Goal: Transaction & Acquisition: Obtain resource

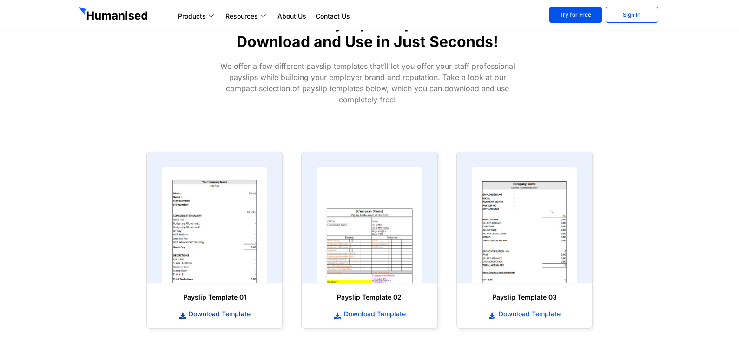
click at [234, 314] on span "Download Template" at bounding box center [218, 313] width 64 height 9
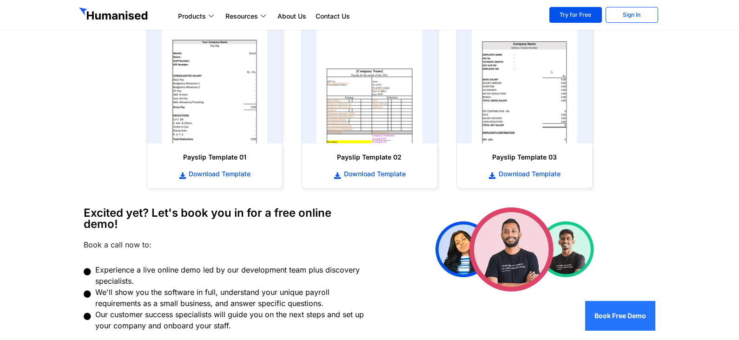
scroll to position [460, 0]
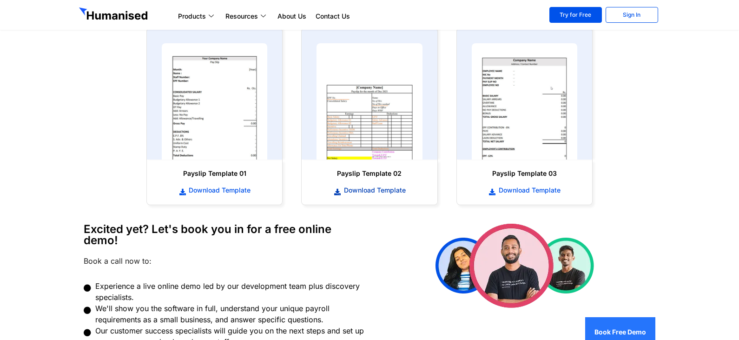
click at [360, 191] on span "Download Template" at bounding box center [374, 189] width 64 height 9
click at [536, 188] on span "Download Template" at bounding box center [529, 189] width 64 height 9
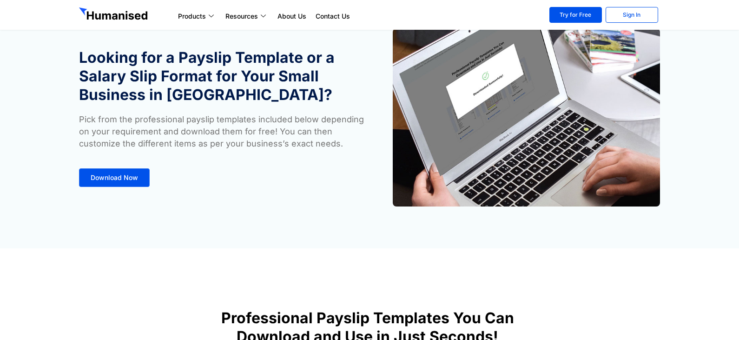
scroll to position [0, 0]
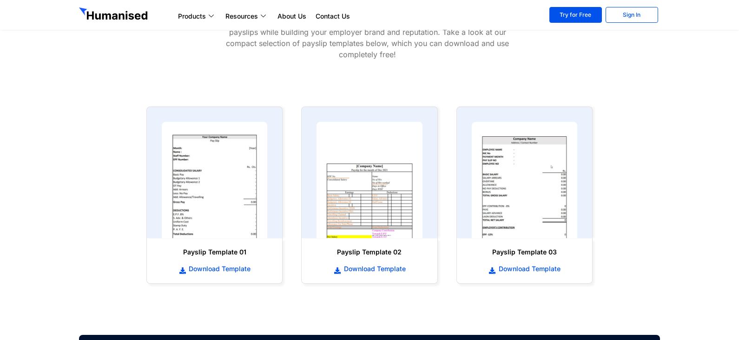
scroll to position [465, 0]
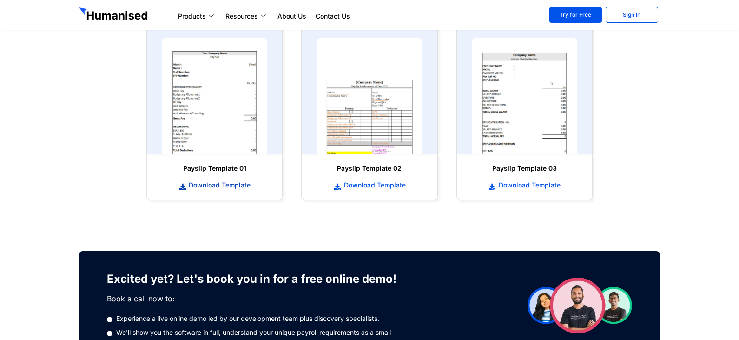
click at [220, 188] on span "Download Template" at bounding box center [218, 184] width 64 height 9
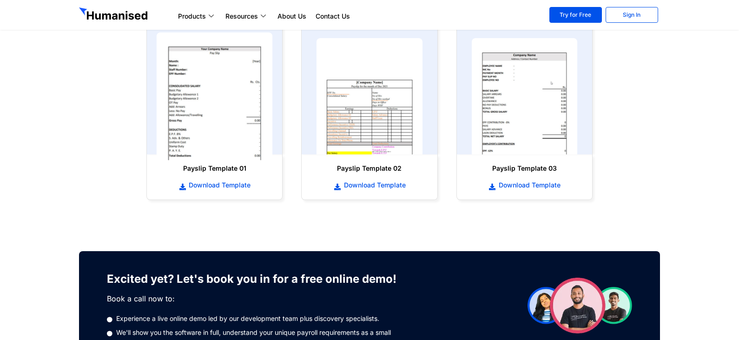
click at [221, 139] on img at bounding box center [215, 97] width 116 height 128
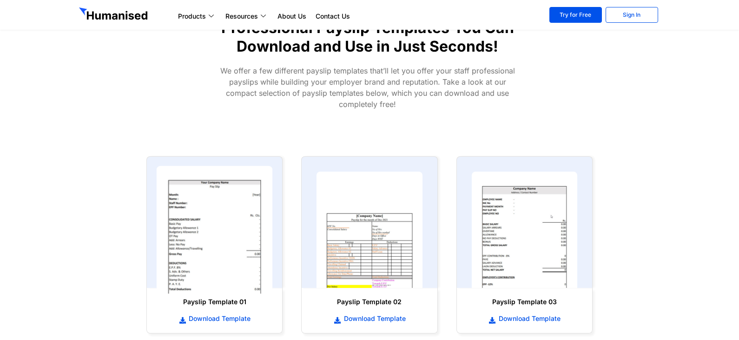
scroll to position [511, 0]
